Goal: Find specific fact: Find specific fact

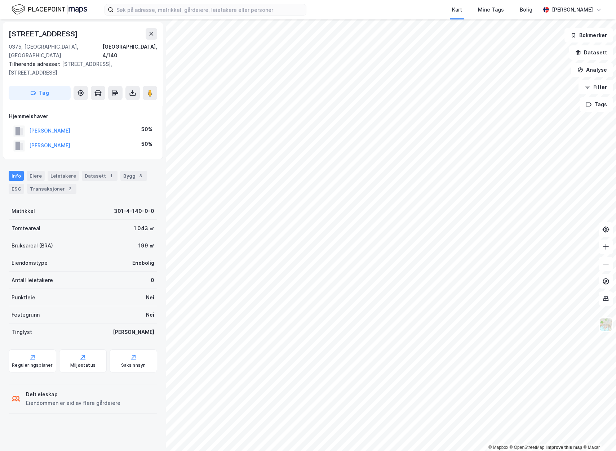
click at [152, 38] on button at bounding box center [152, 34] width 12 height 12
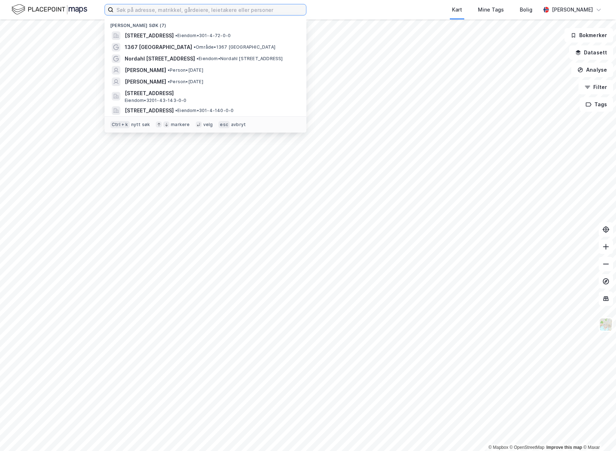
click at [146, 11] on input at bounding box center [210, 9] width 192 height 11
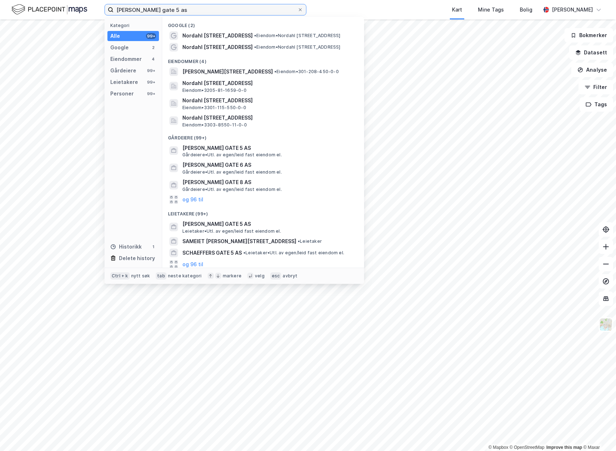
type input "[PERSON_NAME] gate 5 as"
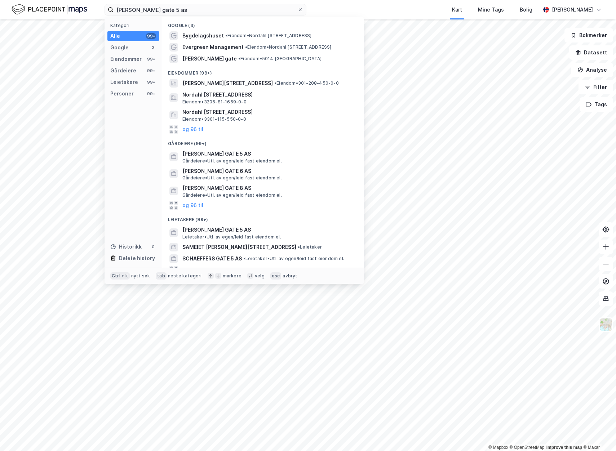
click at [237, 158] on span "[PERSON_NAME] GATE 5 AS" at bounding box center [268, 154] width 173 height 9
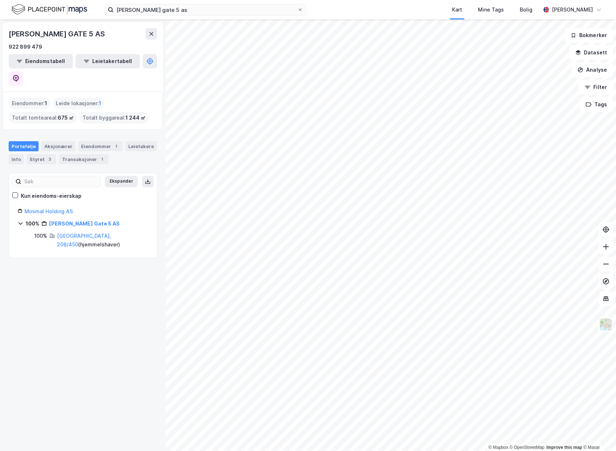
click at [56, 208] on link "Minimal Holding AS" at bounding box center [49, 211] width 48 height 6
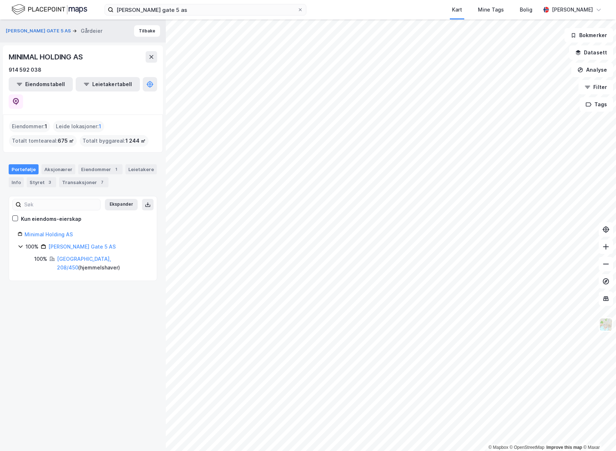
drag, startPoint x: 25, startPoint y: 67, endPoint x: 94, endPoint y: 47, distance: 72.2
click at [94, 47] on div "MINIMAL HOLDING AS 914 592 038 Eiendomstabell Leietakertabell" at bounding box center [83, 79] width 160 height 69
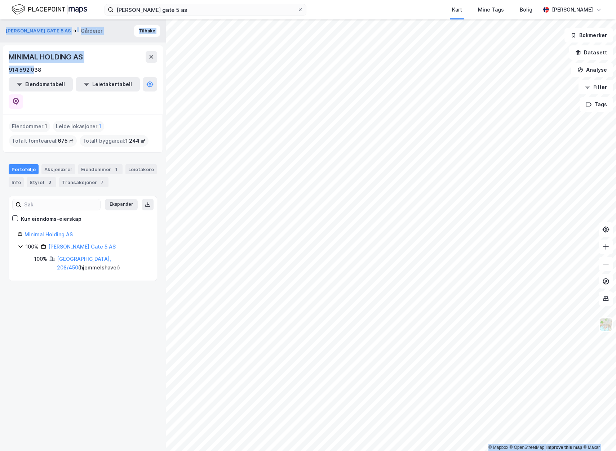
drag, startPoint x: 34, startPoint y: 70, endPoint x: -2, endPoint y: 69, distance: 35.7
click at [0, 69] on html "[PERSON_NAME] gate 5 as Kart Mine Tags Bolig [PERSON_NAME] © Mapbox © OpenStree…" at bounding box center [308, 225] width 616 height 451
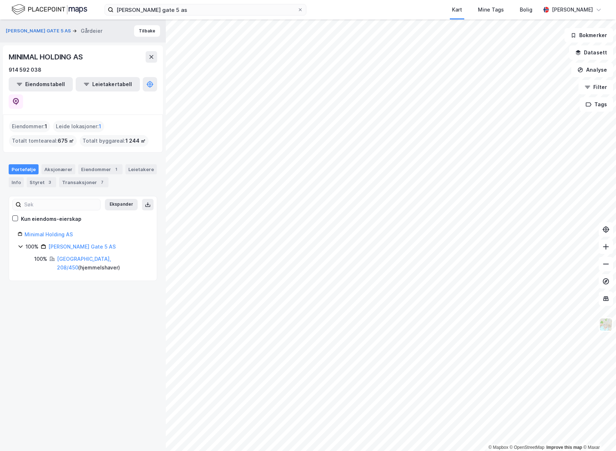
drag, startPoint x: -2, startPoint y: 69, endPoint x: 59, endPoint y: 68, distance: 61.6
click at [59, 68] on div "914 592 038" at bounding box center [83, 70] width 148 height 9
drag, startPoint x: 56, startPoint y: 68, endPoint x: 6, endPoint y: 69, distance: 49.0
click at [6, 69] on div "MINIMAL HOLDING AS 914 592 038 Eiendomstabell Leietakertabell" at bounding box center [83, 79] width 160 height 69
copy div "914 592 038"
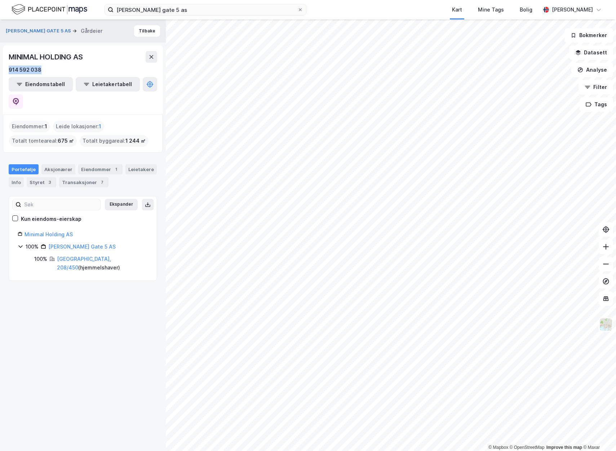
click at [80, 244] on link "[PERSON_NAME] Gate 5 AS" at bounding box center [81, 247] width 67 height 6
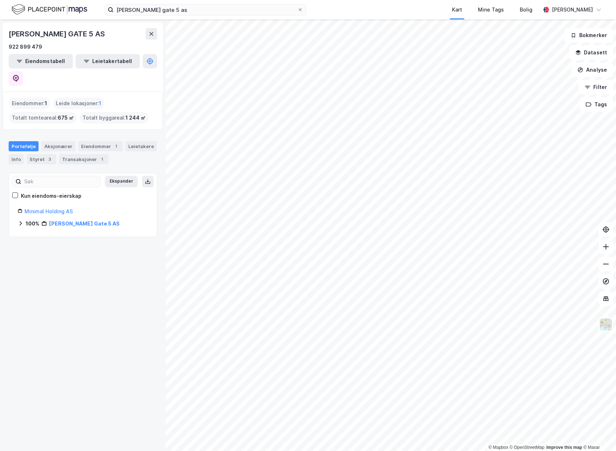
click at [72, 221] on link "[PERSON_NAME] Gate 5 AS" at bounding box center [84, 224] width 71 height 6
drag, startPoint x: 36, startPoint y: 46, endPoint x: 4, endPoint y: 48, distance: 32.8
click at [4, 48] on div "NORDAHL [STREET_ADDRESS] AS 922 899 479 Eiendomstabell Leietakertabell" at bounding box center [83, 56] width 160 height 69
copy div "922 899 479"
